Goal: Navigation & Orientation: Find specific page/section

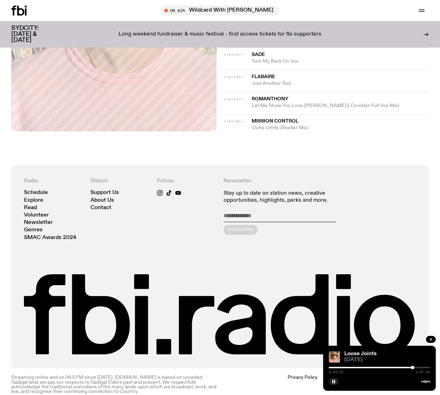
scroll to position [491, 0]
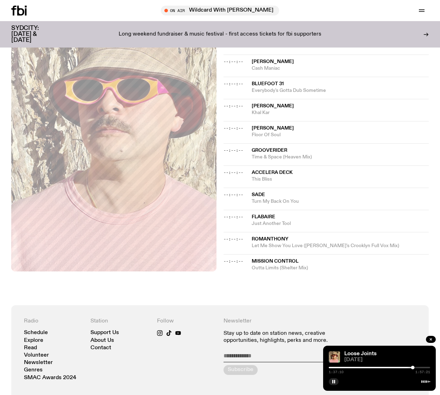
click at [409, 367] on div at bounding box center [361, 367] width 101 height 1
click at [407, 367] on div at bounding box center [407, 368] width 4 height 4
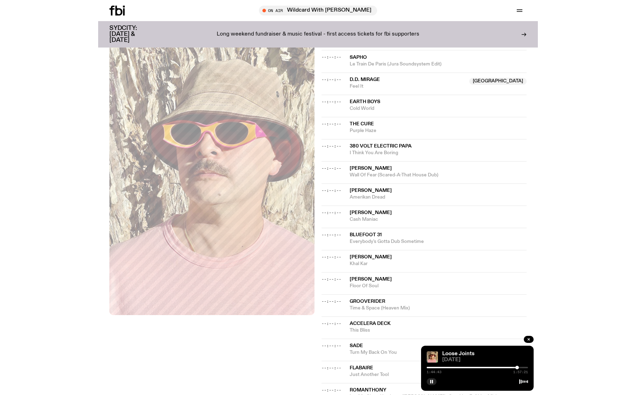
scroll to position [350, 0]
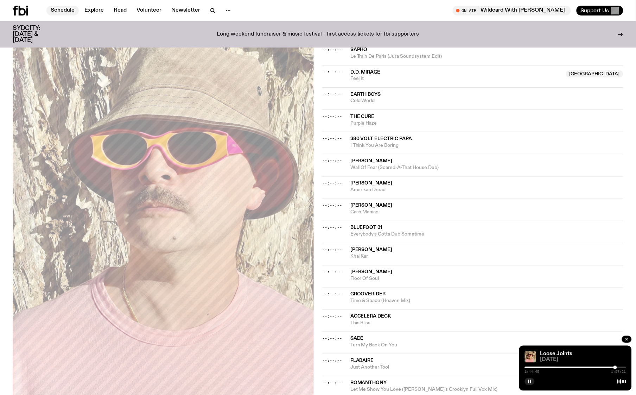
click at [64, 11] on link "Schedule" at bounding box center [62, 11] width 32 height 10
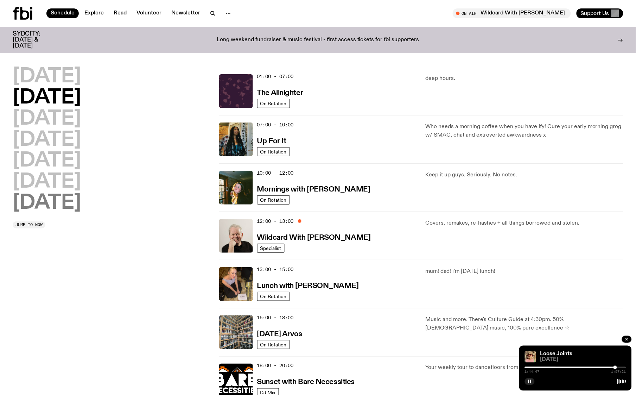
click at [37, 209] on h2 "[DATE]" at bounding box center [47, 203] width 68 height 20
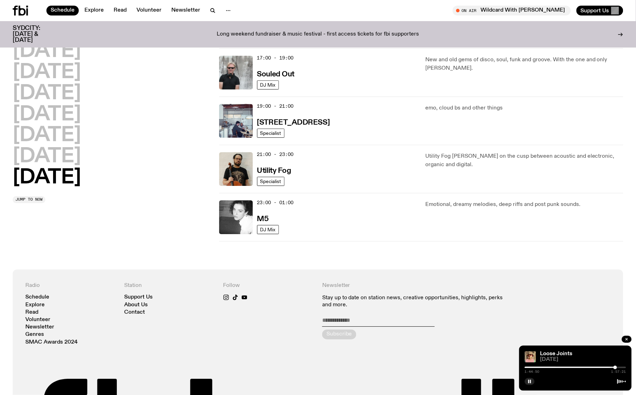
scroll to position [289, 0]
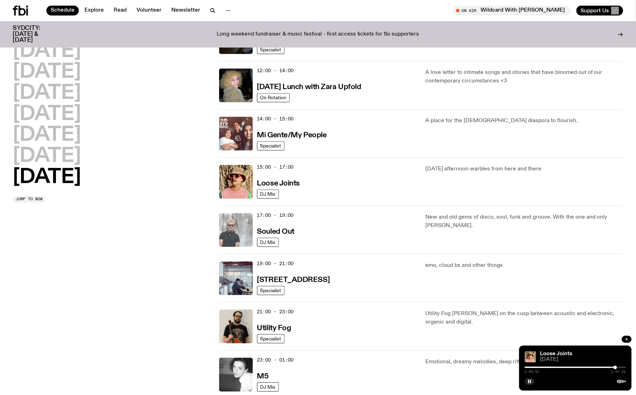
click at [240, 228] on img at bounding box center [236, 230] width 34 height 34
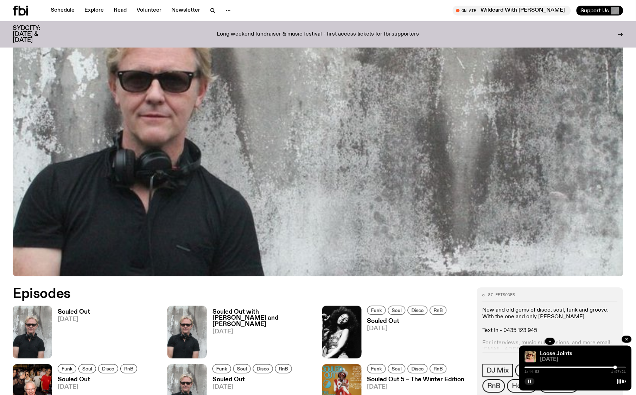
scroll to position [261, 0]
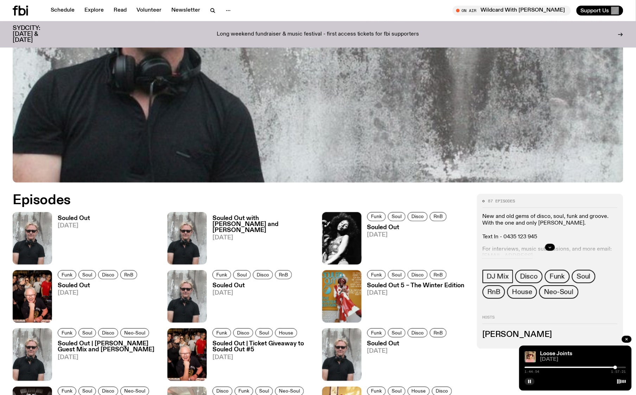
click at [74, 218] on h3 "Souled Out" at bounding box center [74, 219] width 32 height 6
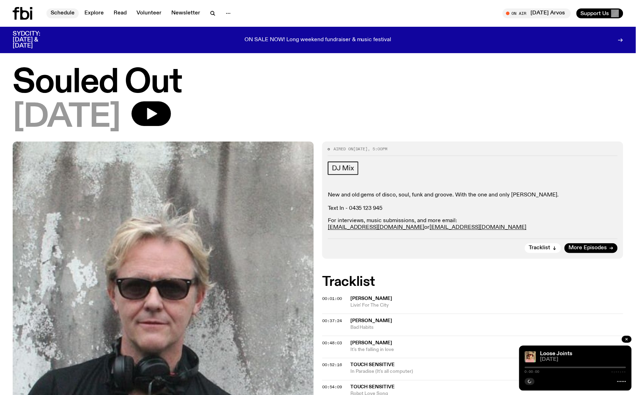
click at [54, 15] on link "Schedule" at bounding box center [62, 13] width 32 height 10
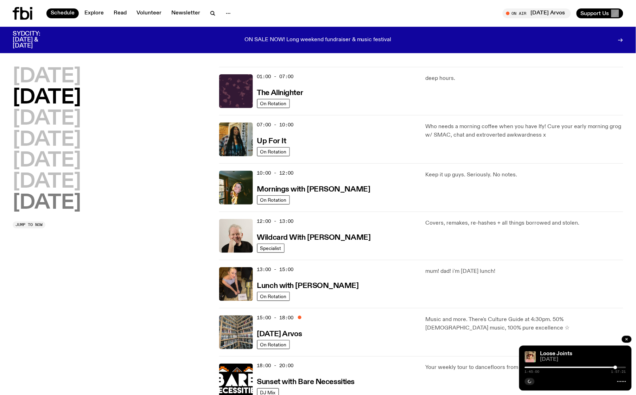
click at [64, 206] on h2 "[DATE]" at bounding box center [47, 203] width 68 height 20
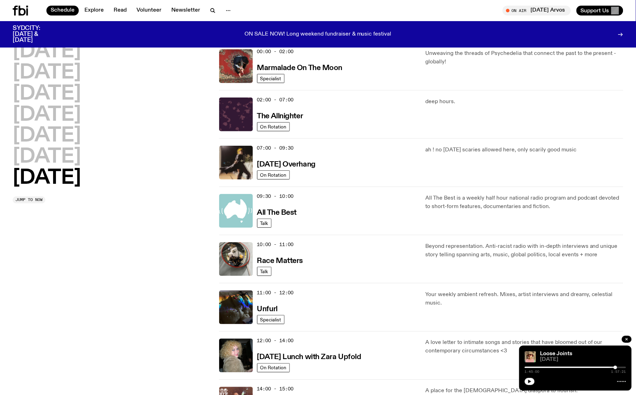
scroll to position [395, 0]
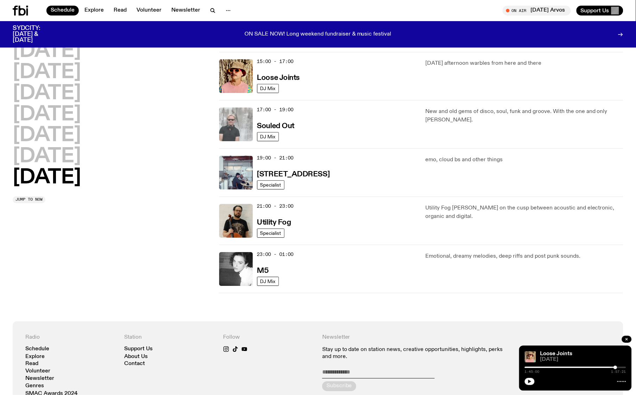
click at [240, 119] on img at bounding box center [236, 124] width 34 height 34
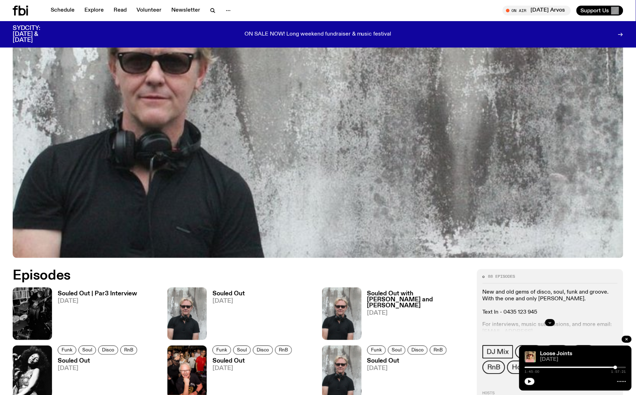
scroll to position [382, 0]
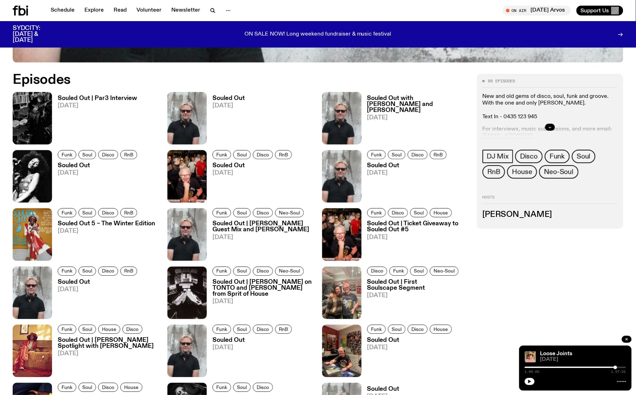
click at [66, 105] on span "[DATE]" at bounding box center [98, 106] width 80 height 6
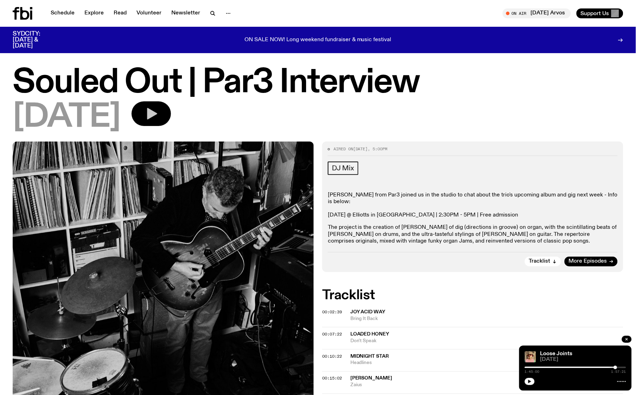
click at [171, 124] on button "button" at bounding box center [151, 113] width 39 height 25
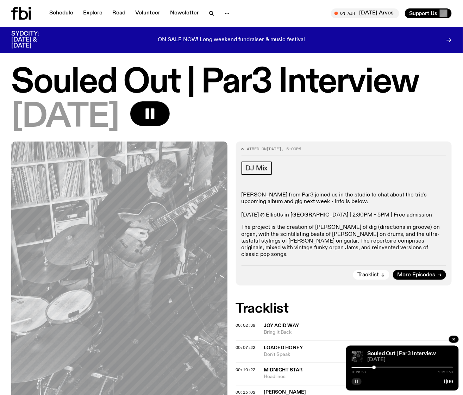
click at [356, 380] on icon "button" at bounding box center [356, 381] width 4 height 4
